Goal: Check status: Check status

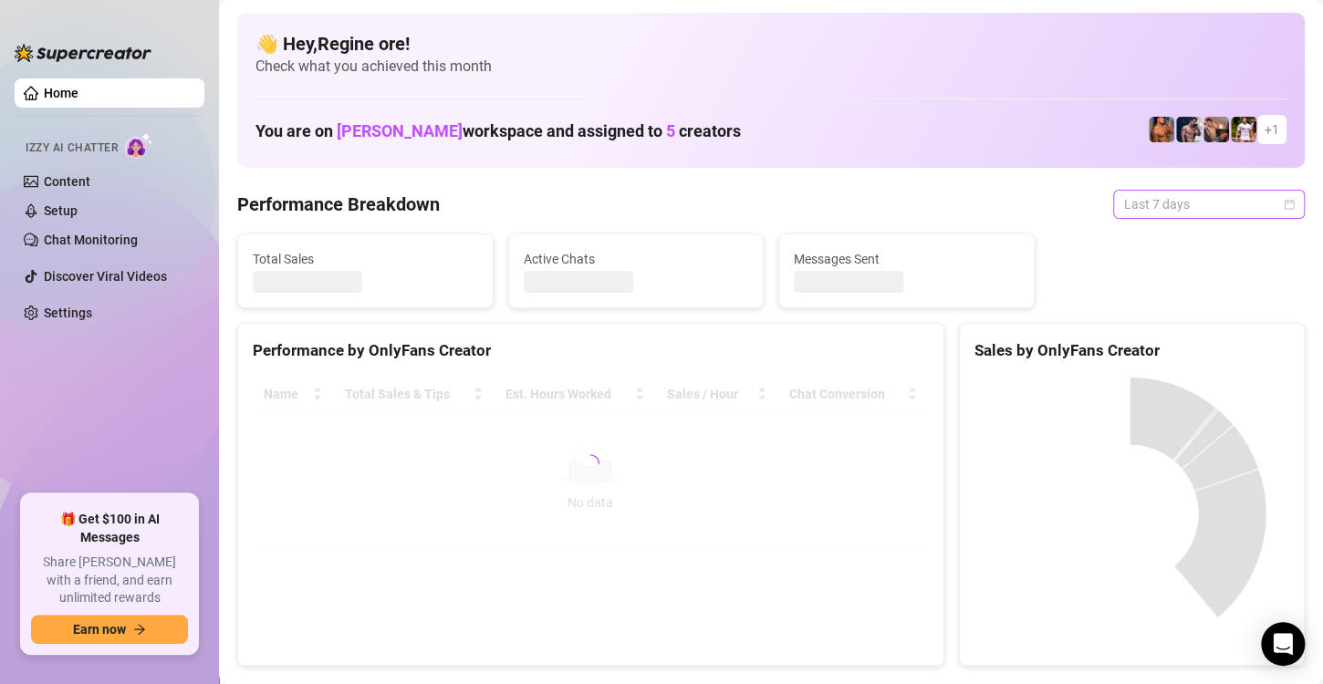
click at [1198, 201] on span "Last 7 days" at bounding box center [1209, 204] width 170 height 27
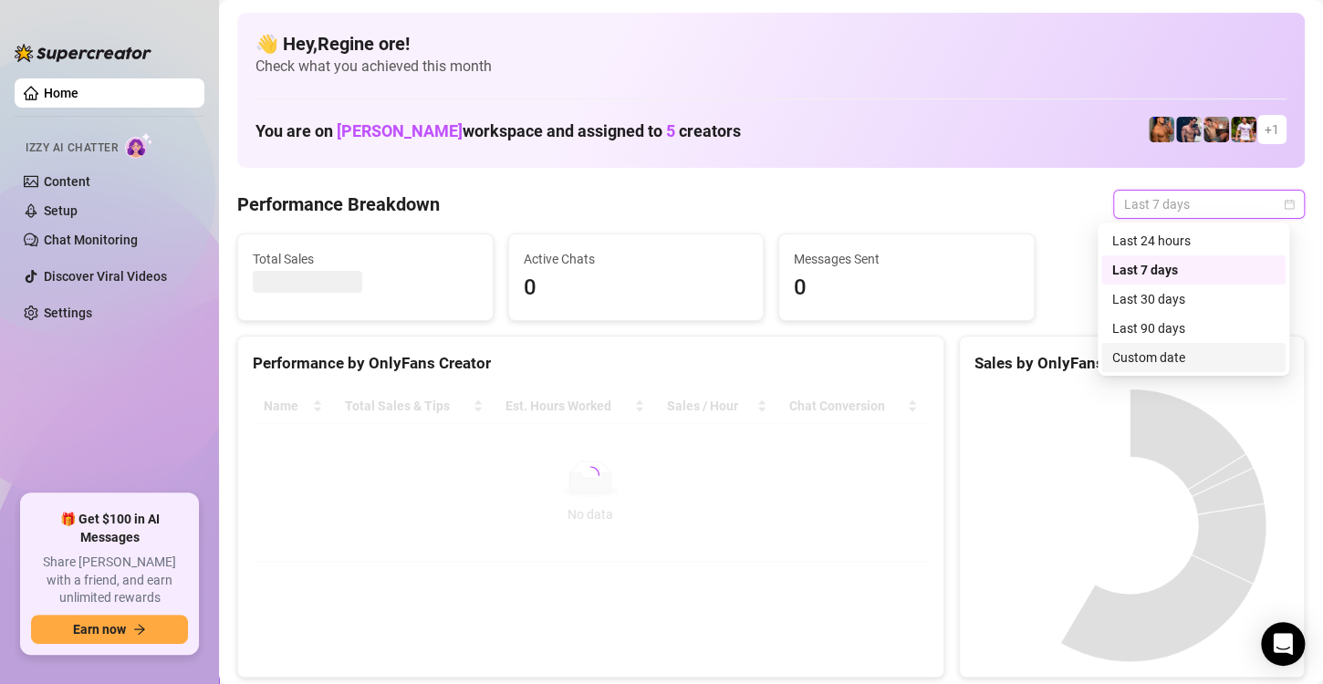
click at [1159, 356] on div "Custom date" at bounding box center [1193, 358] width 162 height 20
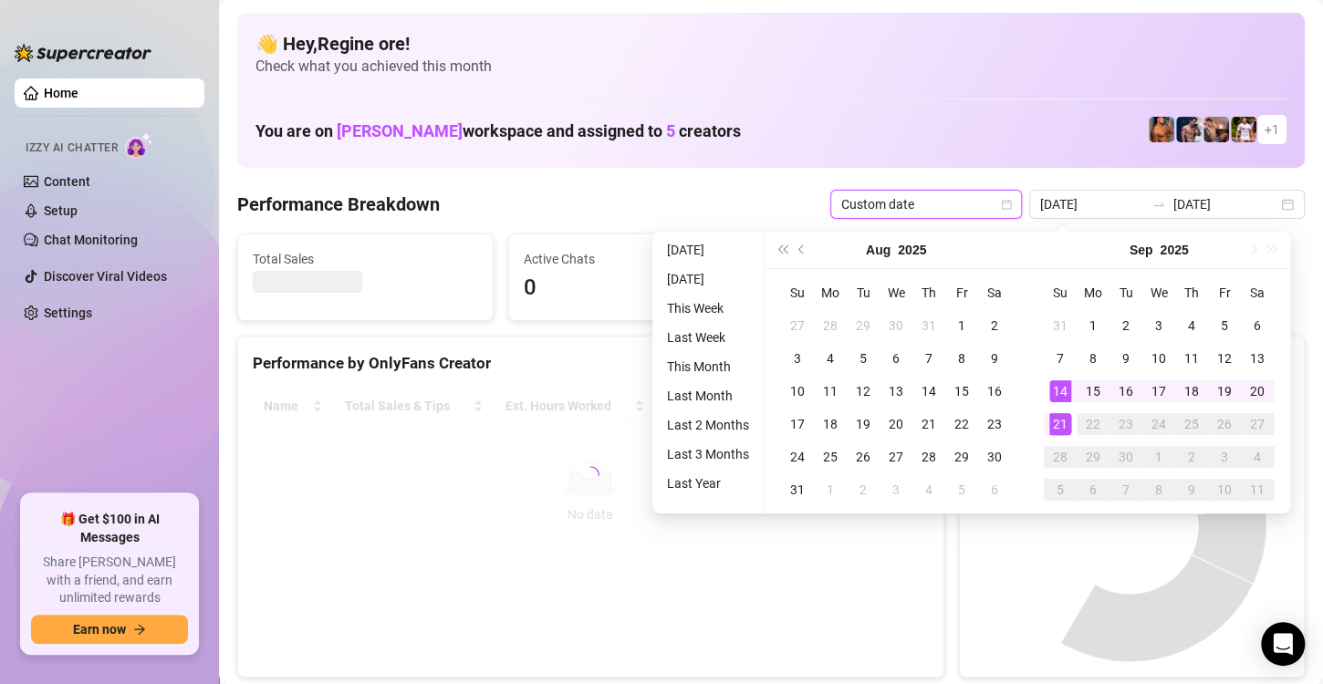
type input "[DATE]"
click at [1065, 429] on div "21" at bounding box center [1060, 424] width 22 height 22
click at [1061, 421] on div "21" at bounding box center [1060, 424] width 22 height 22
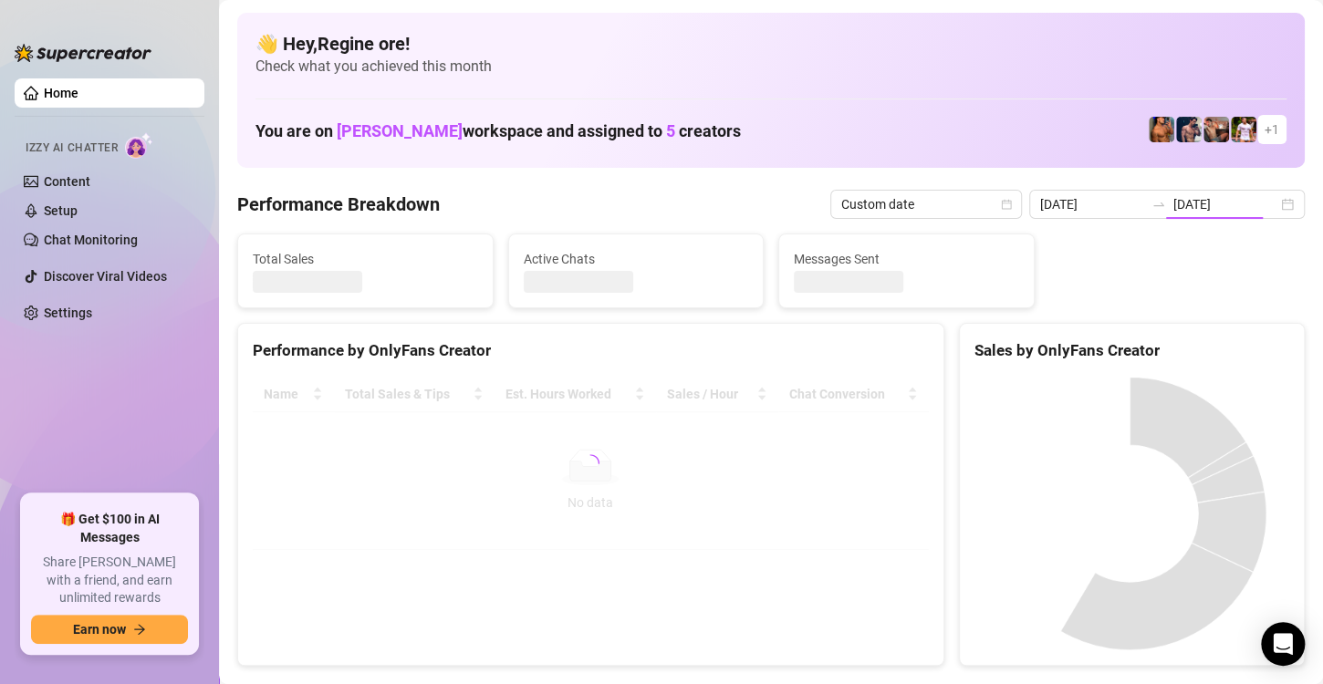
type input "[DATE]"
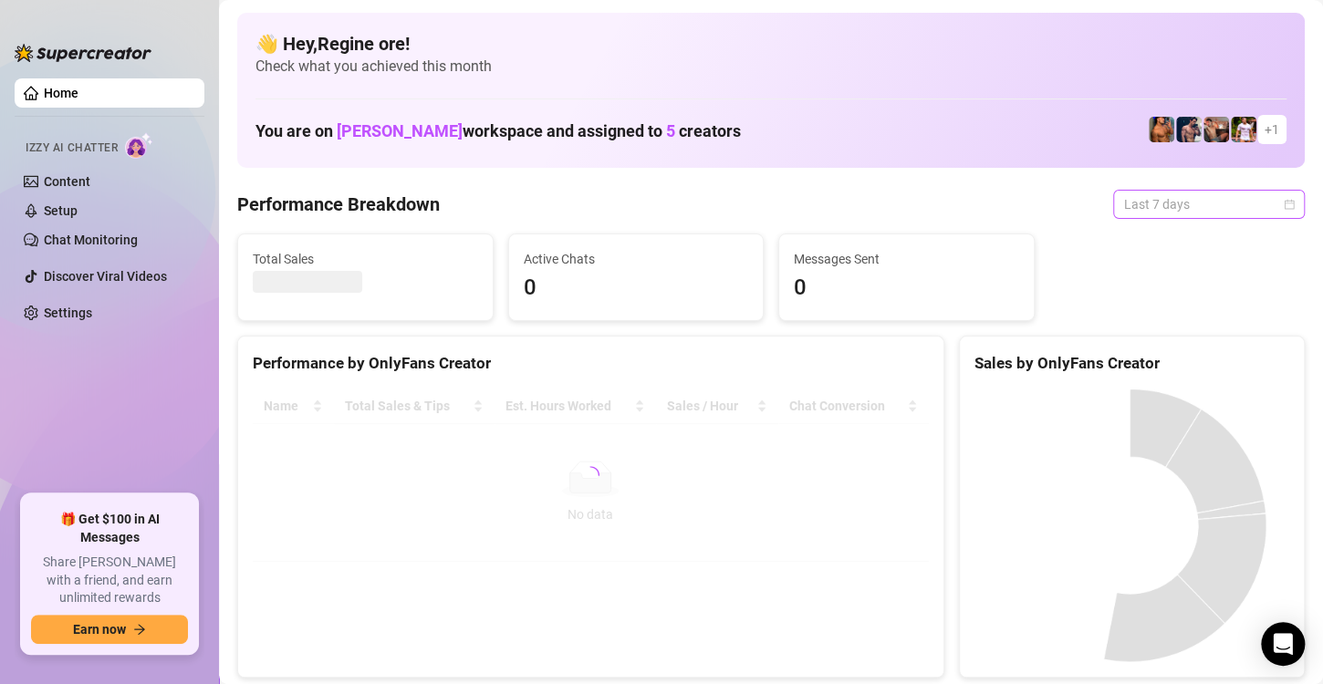
click at [1175, 208] on span "Last 7 days" at bounding box center [1209, 204] width 170 height 27
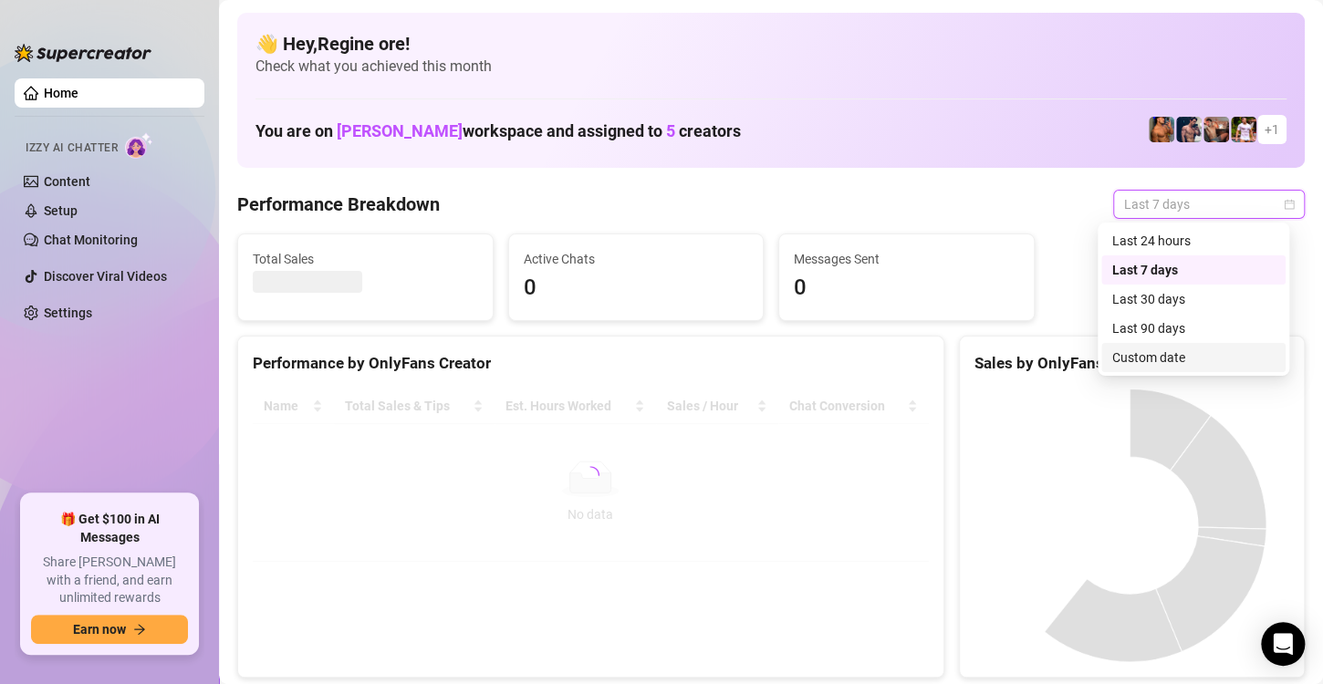
click at [1168, 359] on div "Custom date" at bounding box center [1193, 358] width 162 height 20
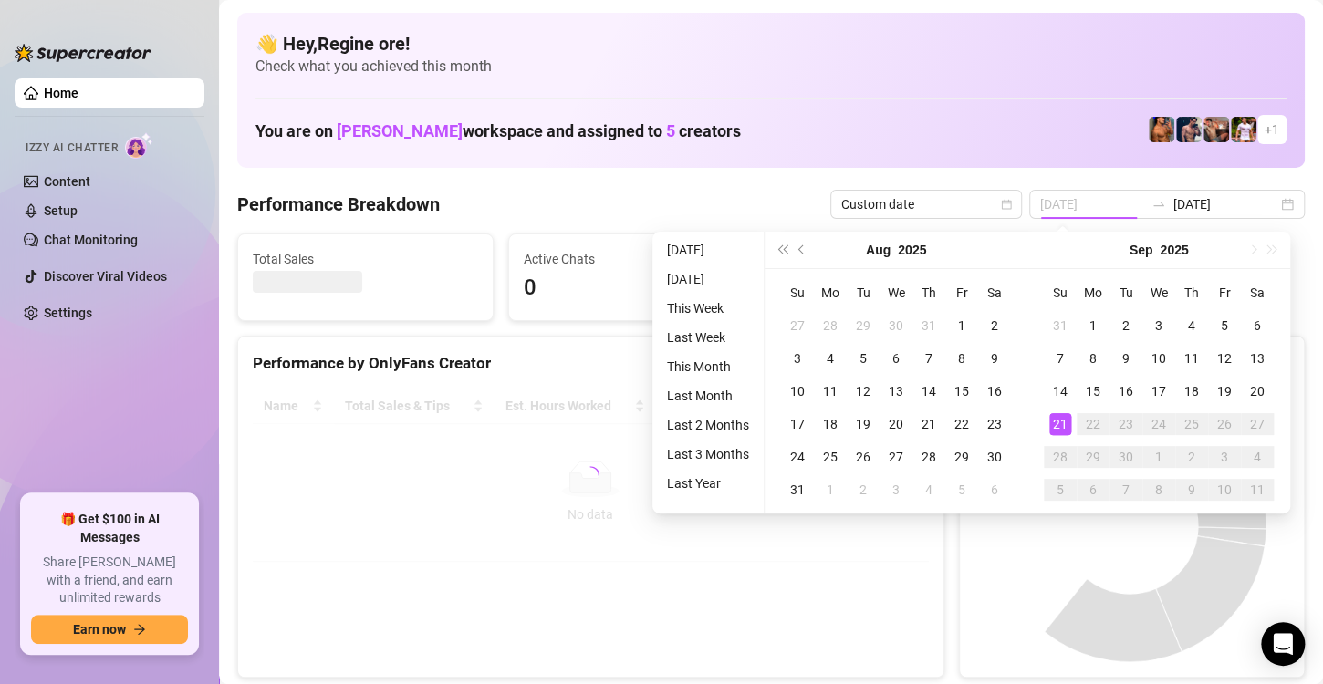
click at [1058, 423] on div "21" at bounding box center [1060, 424] width 22 height 22
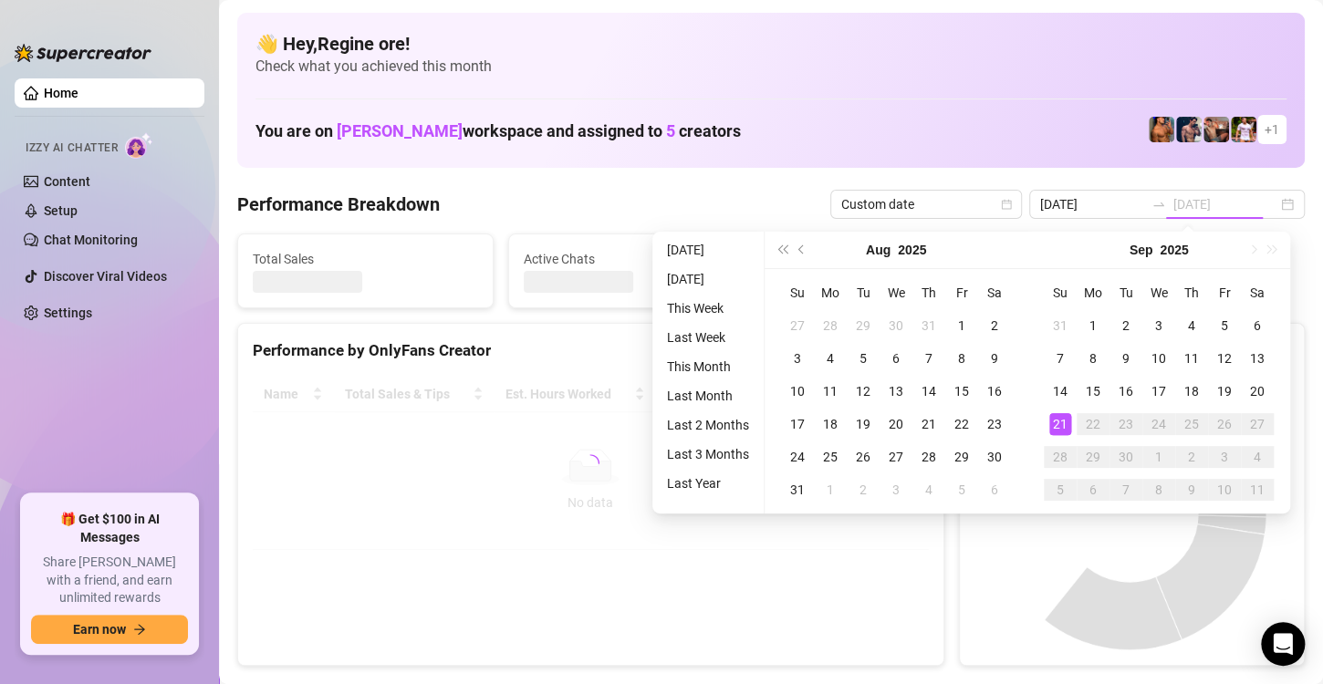
click at [1058, 423] on div "21" at bounding box center [1060, 424] width 22 height 22
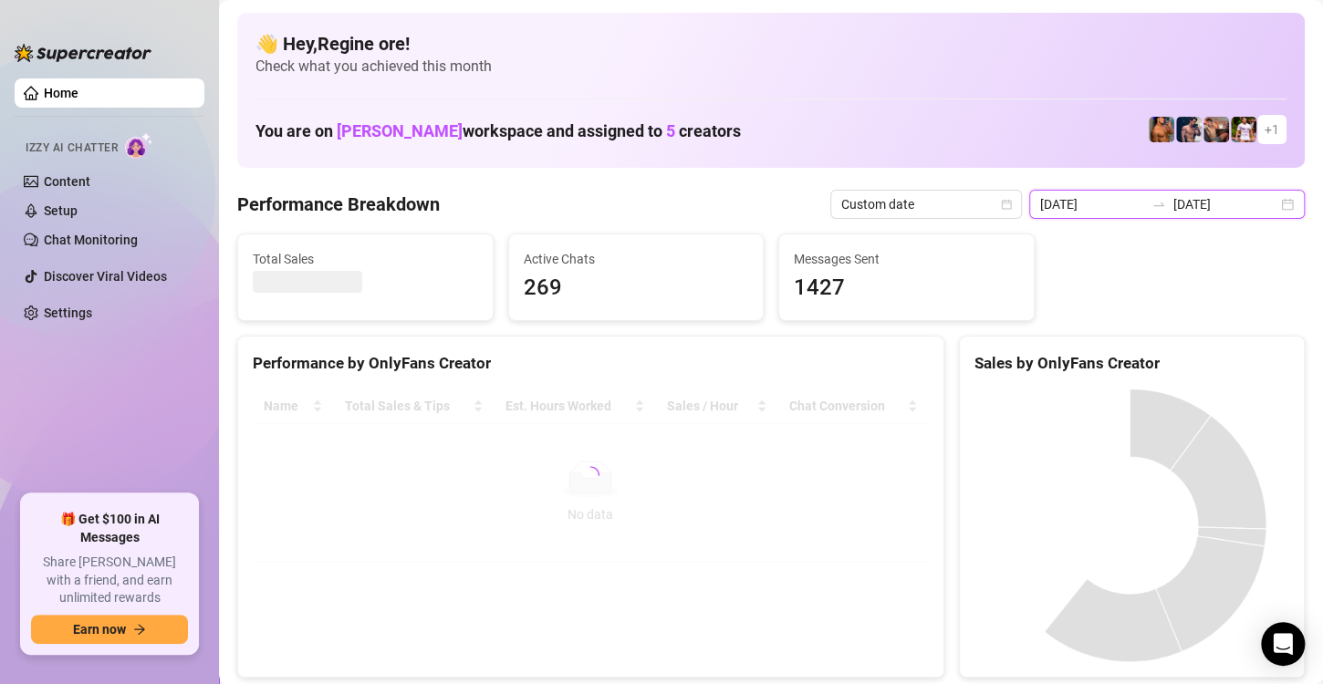
click at [1100, 206] on input "[DATE]" at bounding box center [1092, 204] width 104 height 20
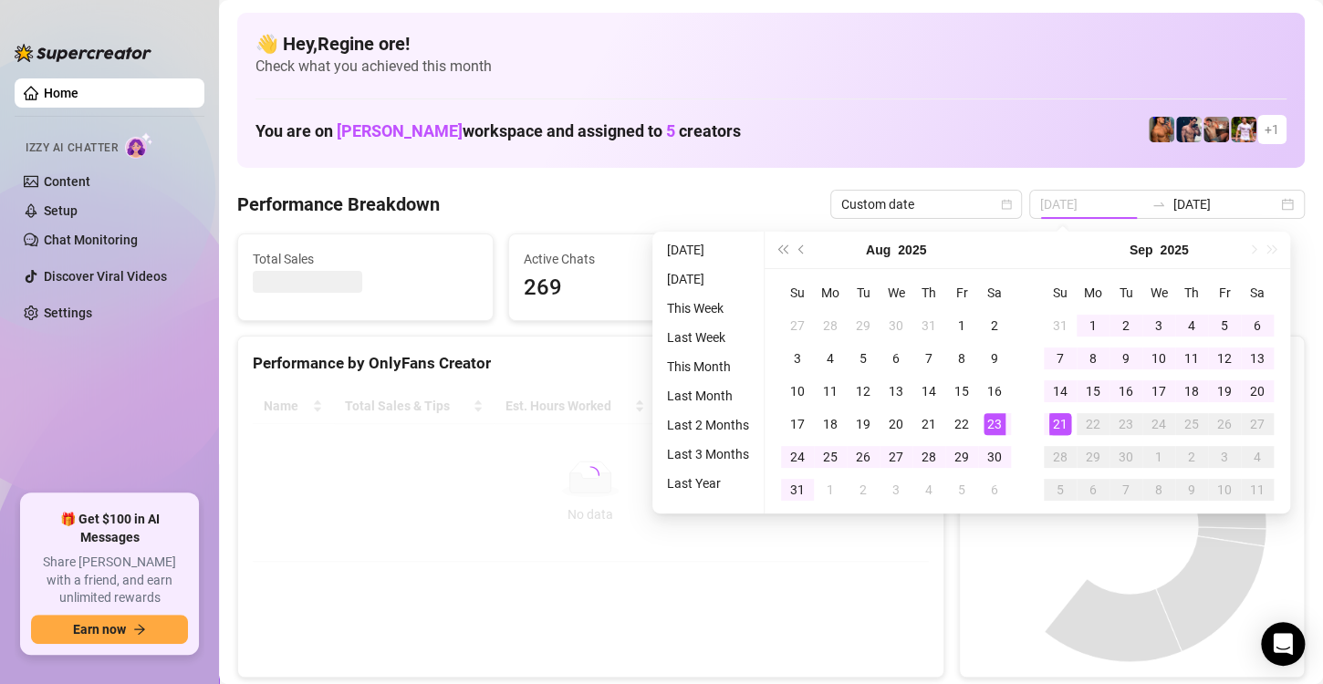
click at [1054, 422] on div "21" at bounding box center [1060, 424] width 22 height 22
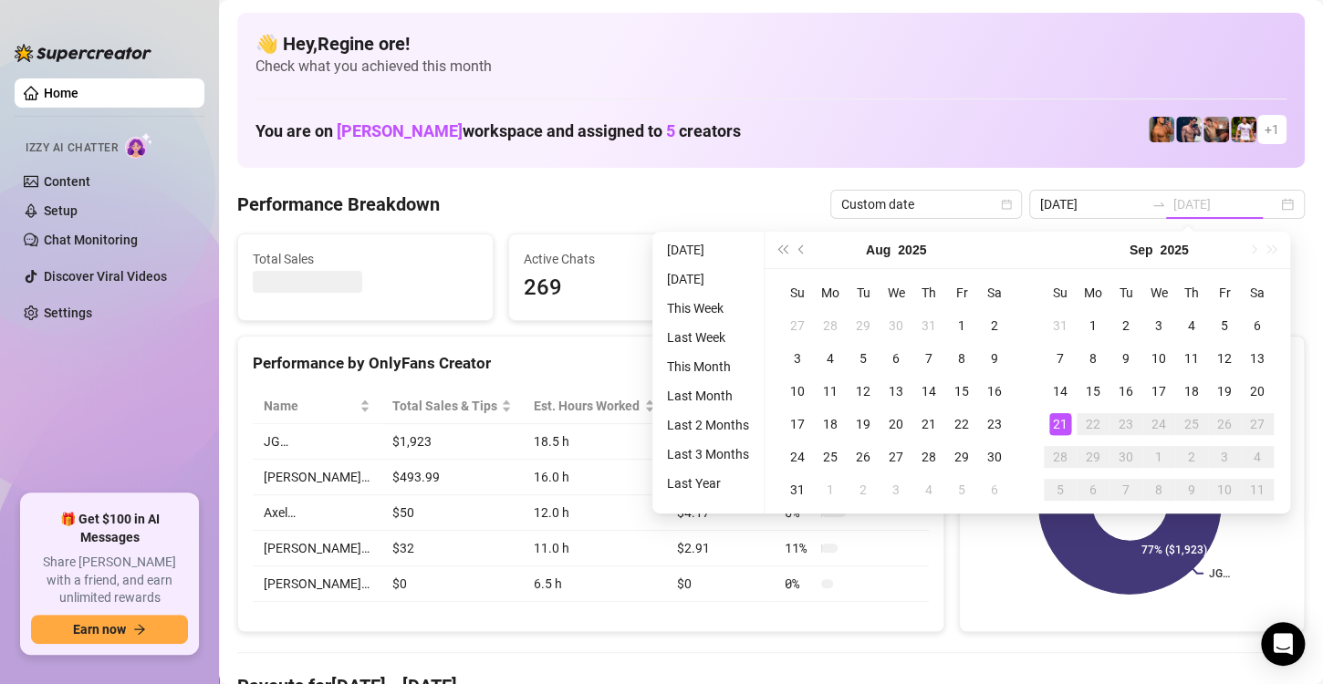
click at [1054, 422] on div "21" at bounding box center [1060, 424] width 22 height 22
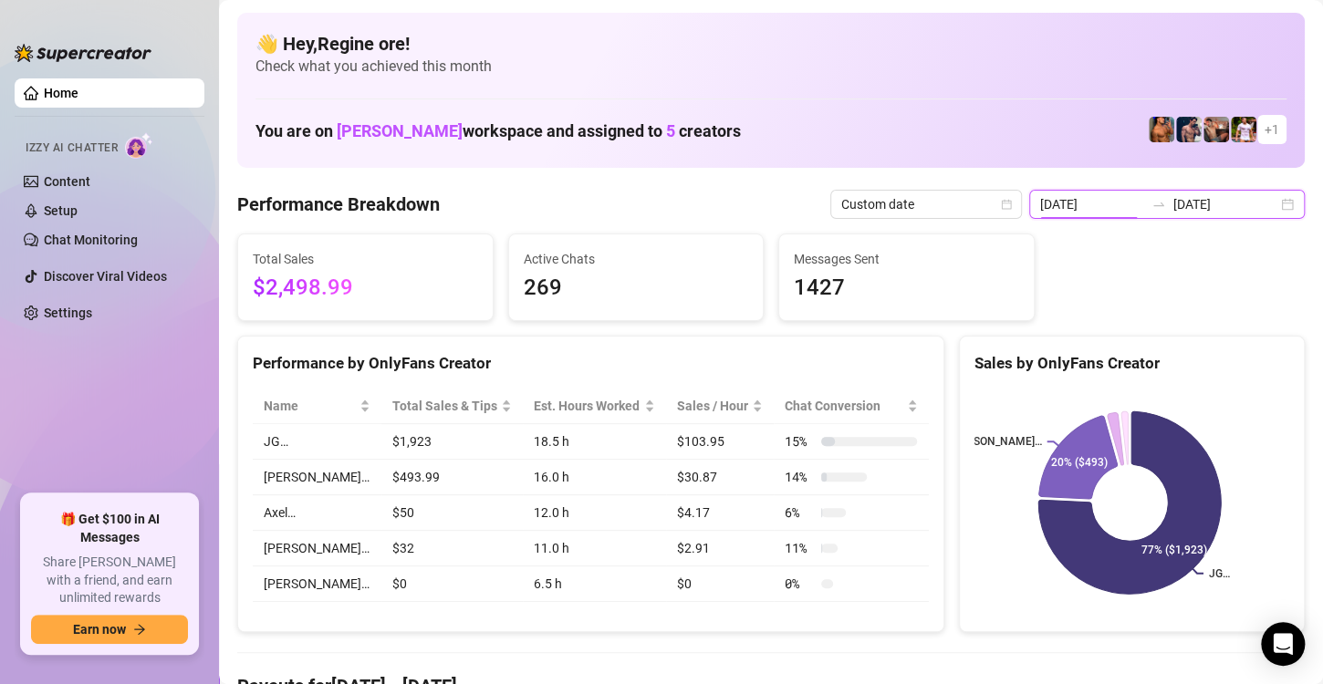
click at [1100, 197] on input "[DATE]" at bounding box center [1092, 204] width 104 height 20
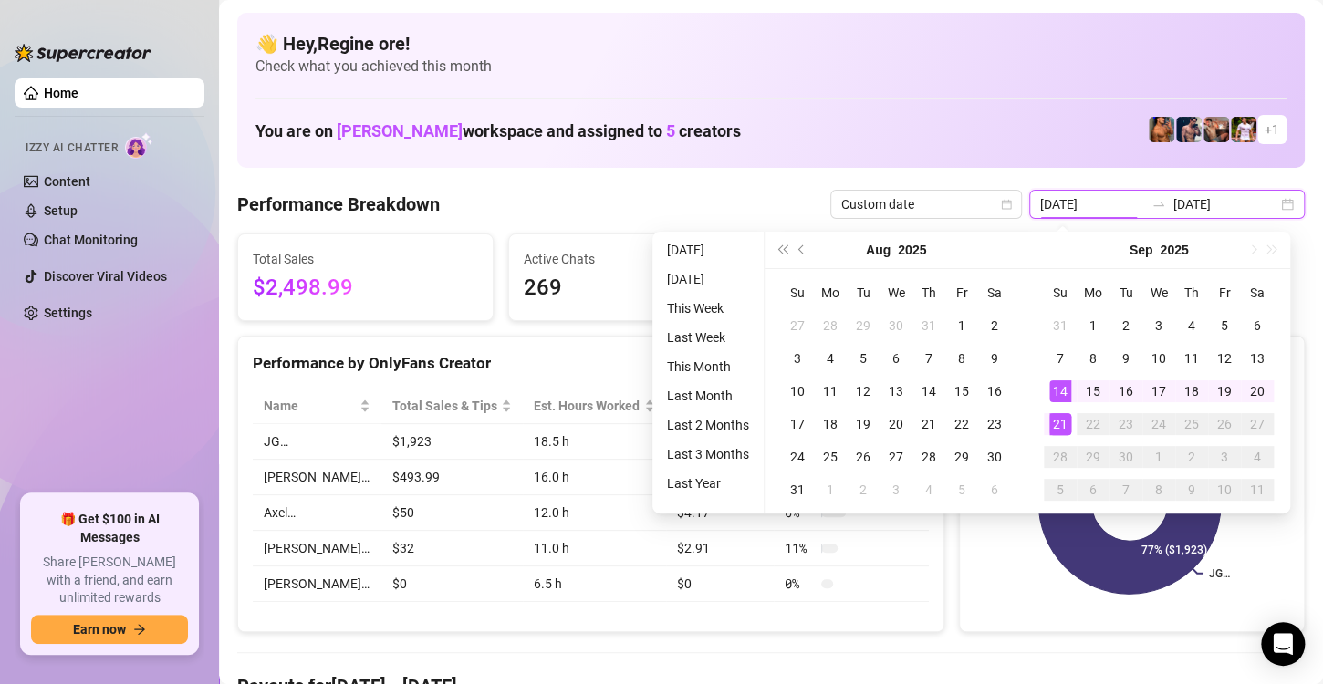
type input "[DATE]"
click at [1053, 429] on div "21" at bounding box center [1060, 424] width 22 height 22
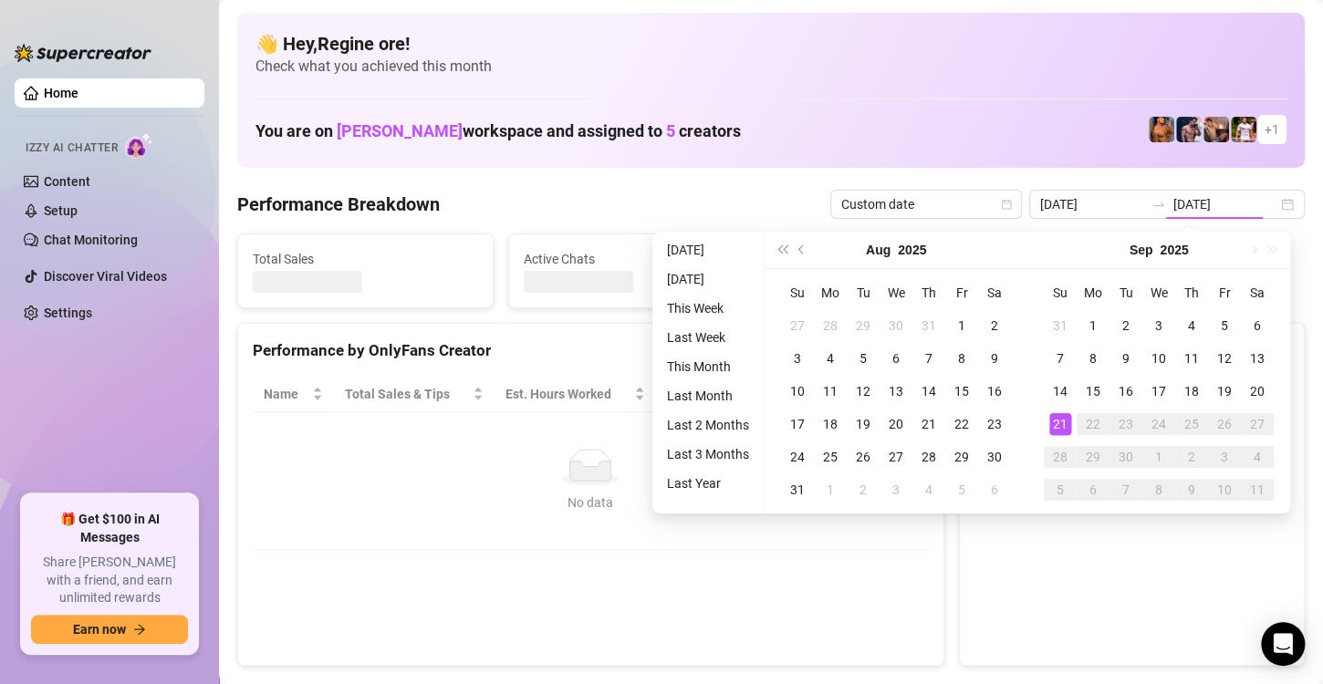
type input "[DATE]"
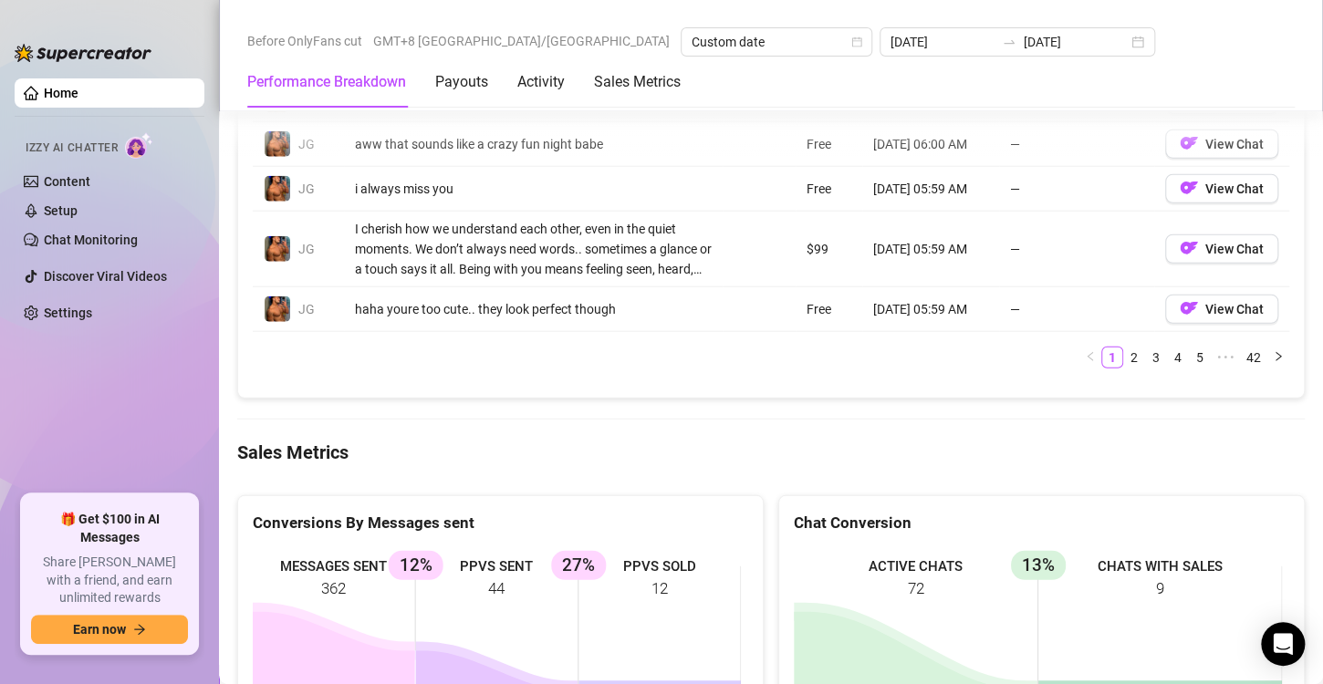
scroll to position [2061, 0]
